Goal: Information Seeking & Learning: Learn about a topic

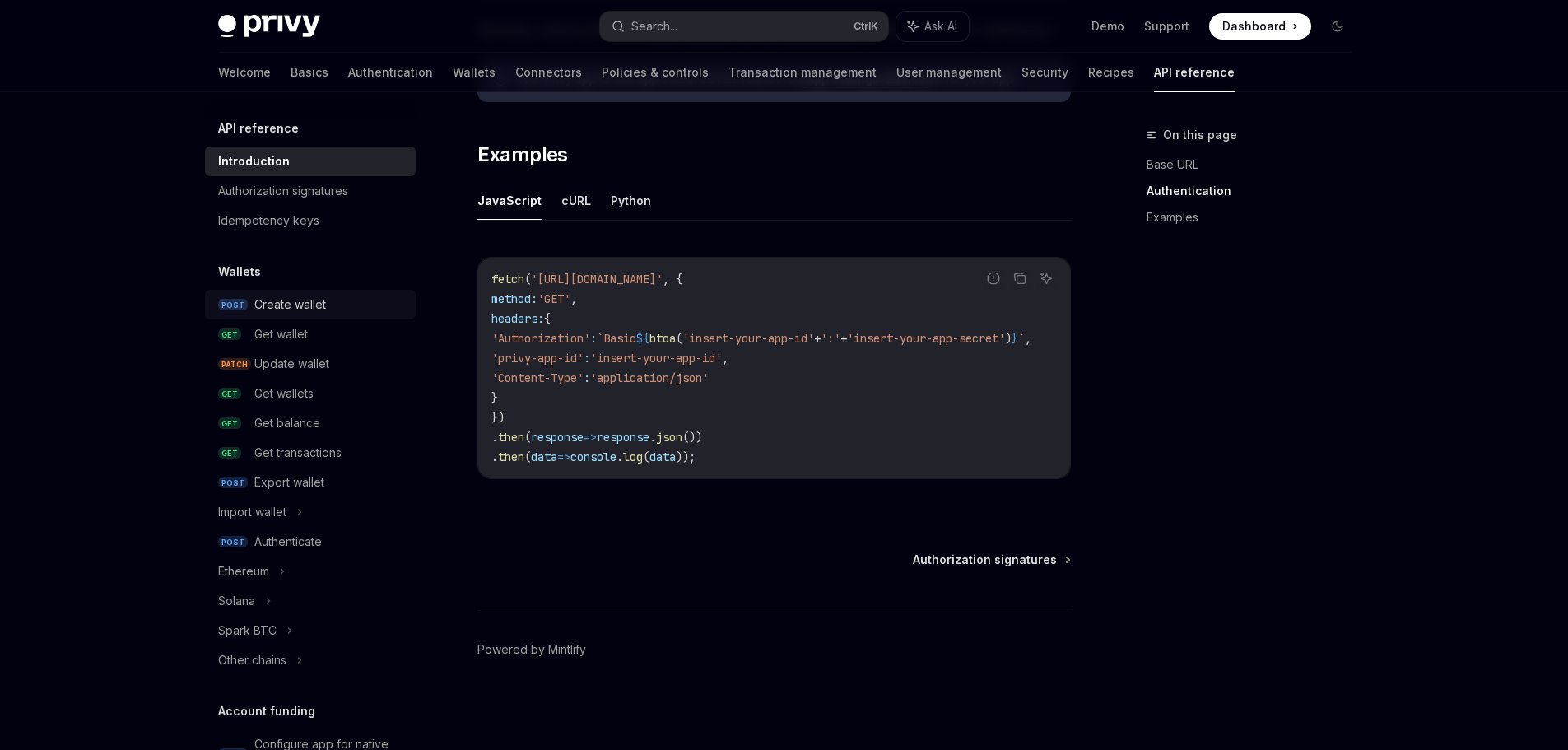
click at [302, 311] on div "Create wallet" at bounding box center [291, 304] width 72 height 19
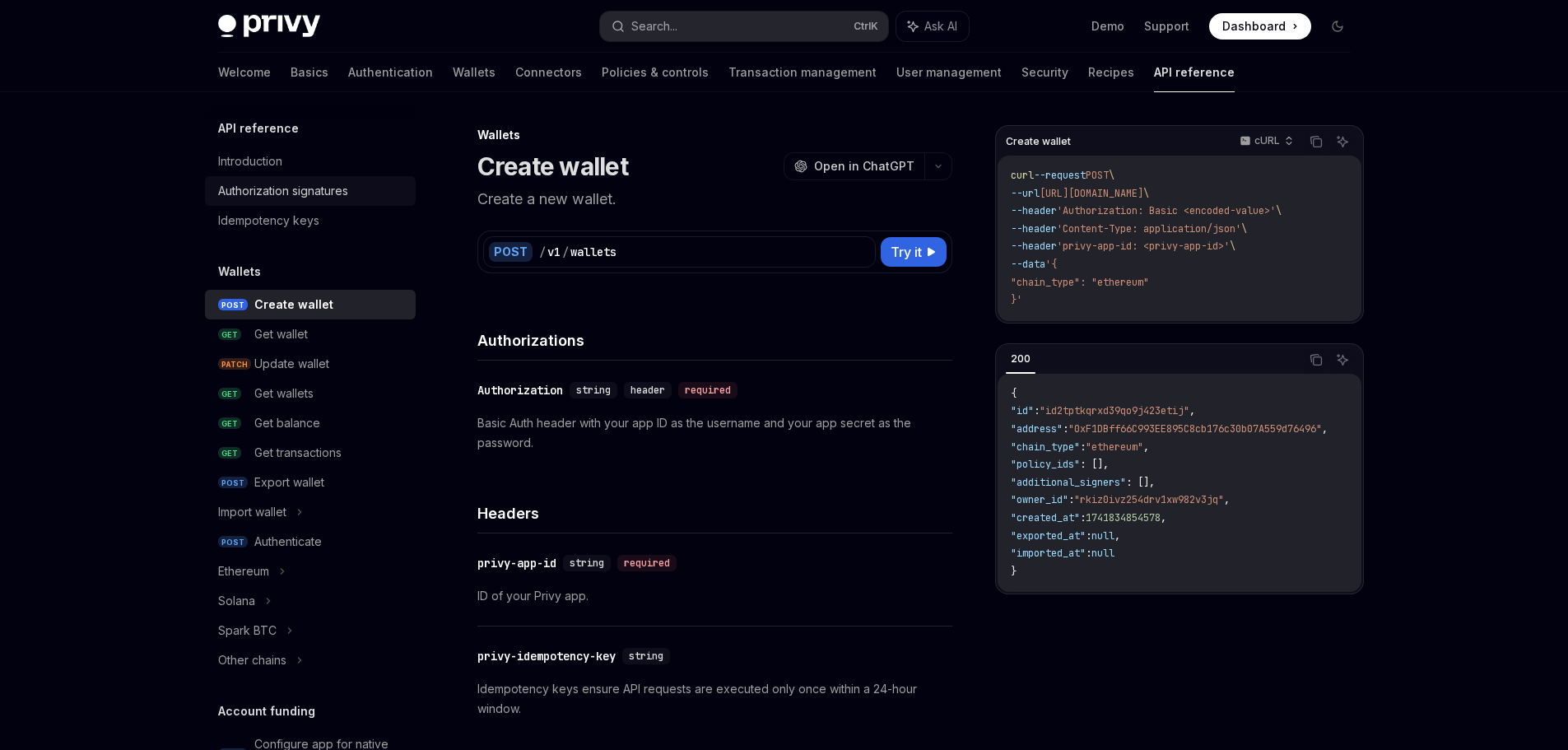
click at [293, 200] on div "Authorization signatures" at bounding box center [283, 191] width 130 height 19
type textarea "*"
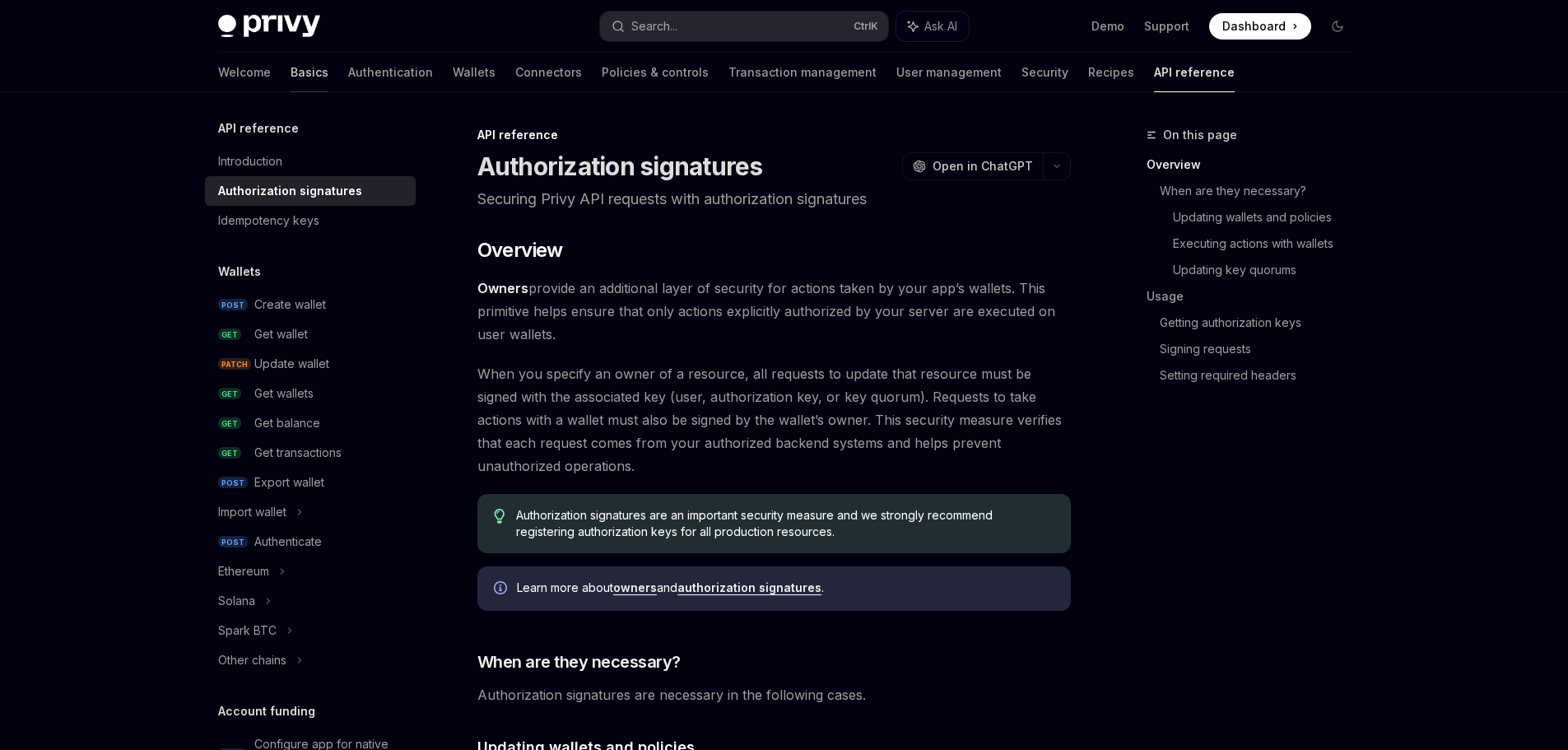
click at [291, 79] on link "Basics" at bounding box center [309, 72] width 38 height 40
